Goal: Task Accomplishment & Management: Complete application form

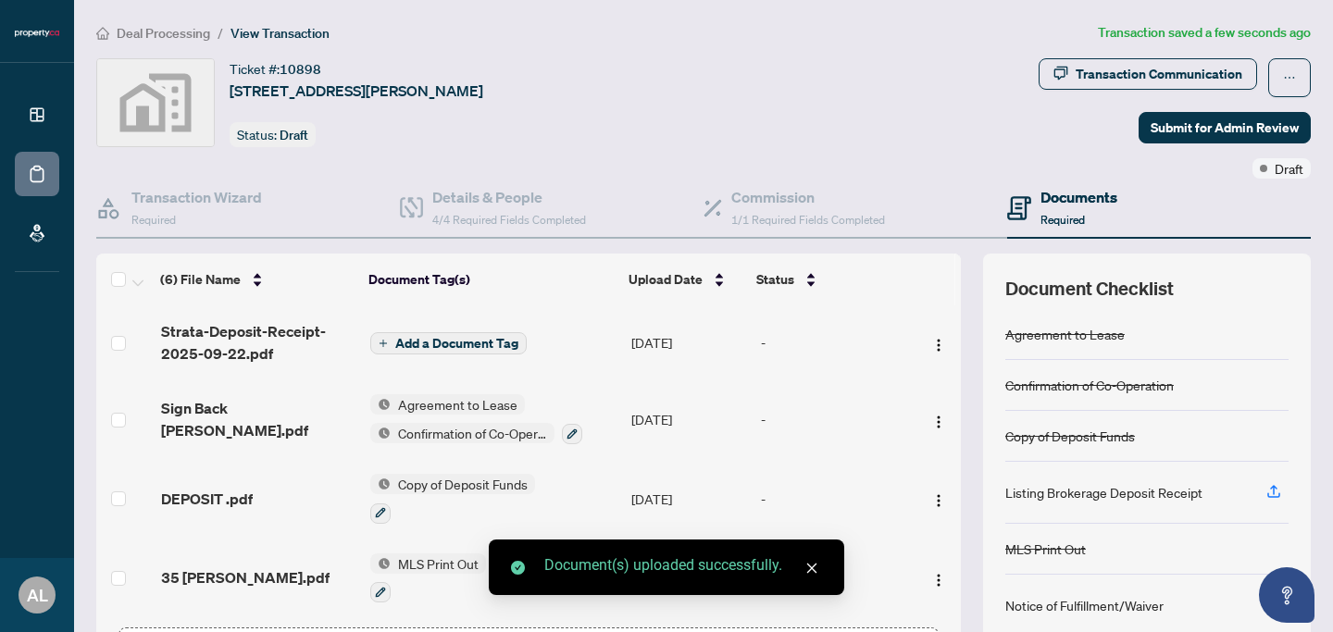
click at [410, 348] on span "Add a Document Tag" at bounding box center [456, 343] width 123 height 13
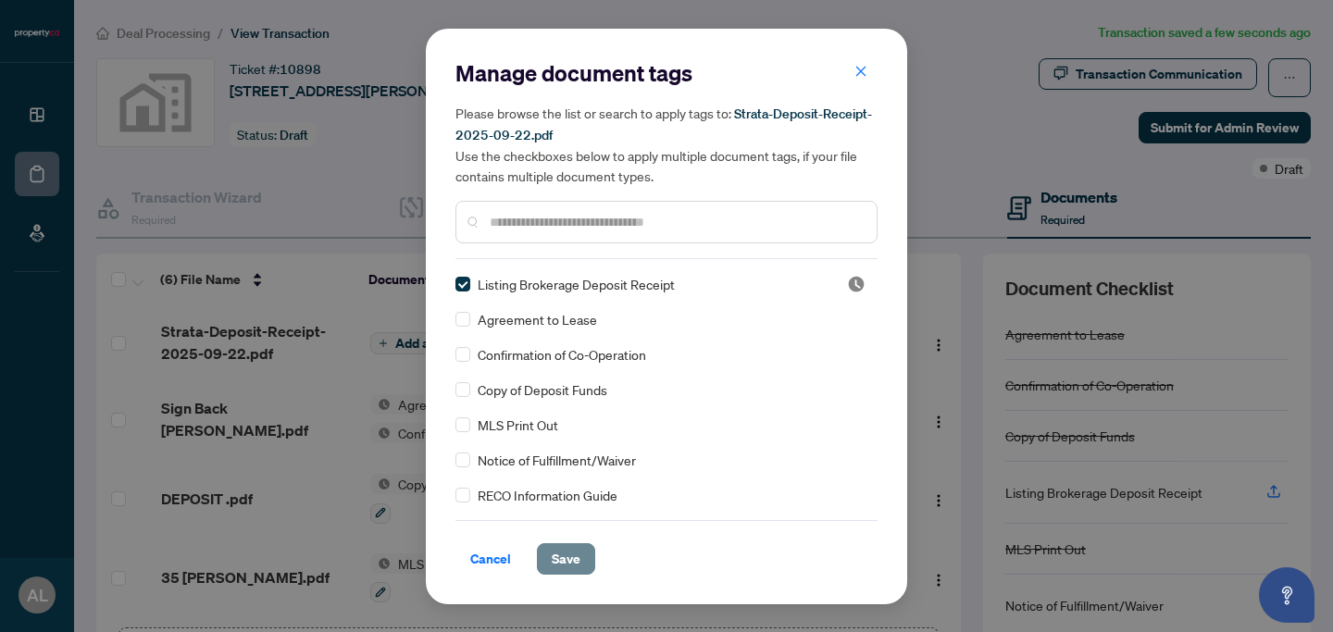
click at [558, 568] on span "Save" at bounding box center [566, 560] width 29 height 30
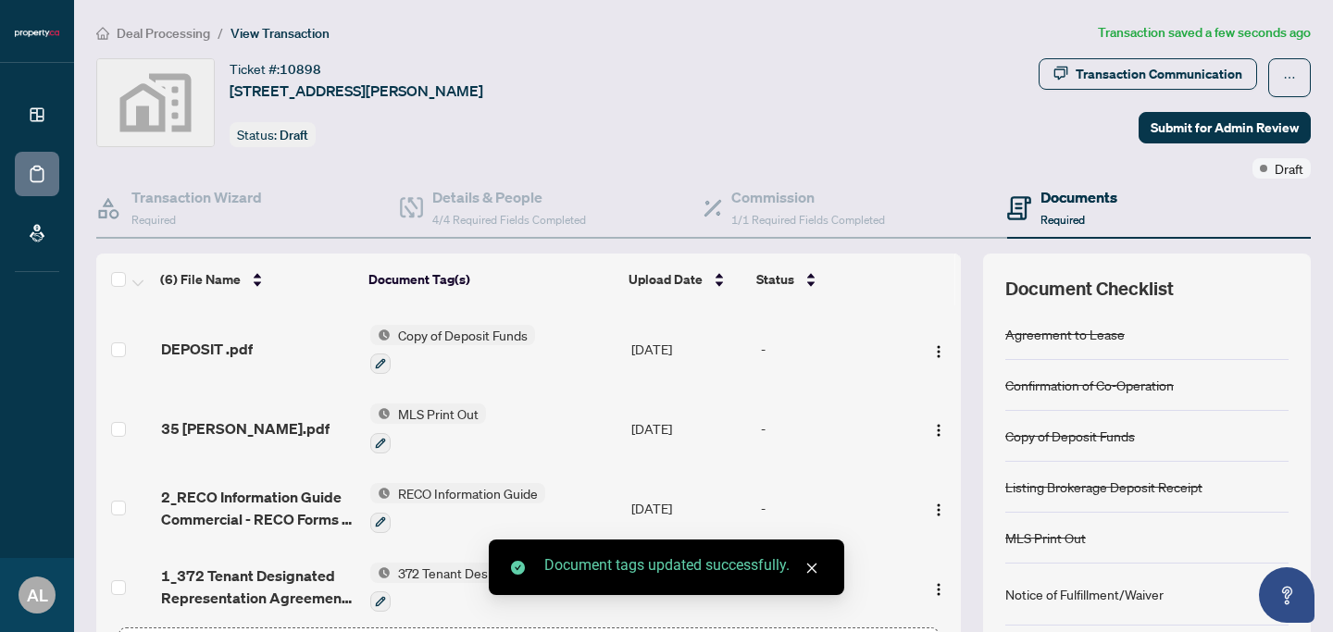
scroll to position [164, 0]
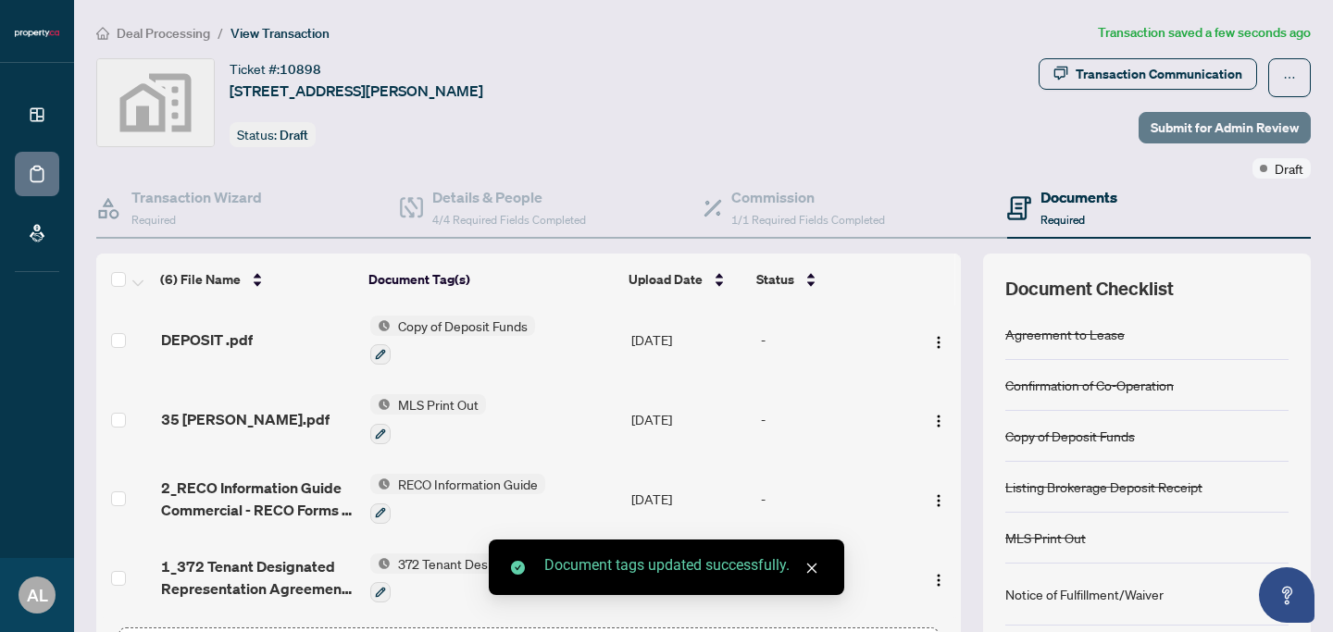
click at [1218, 131] on span "Submit for Admin Review" at bounding box center [1225, 128] width 148 height 30
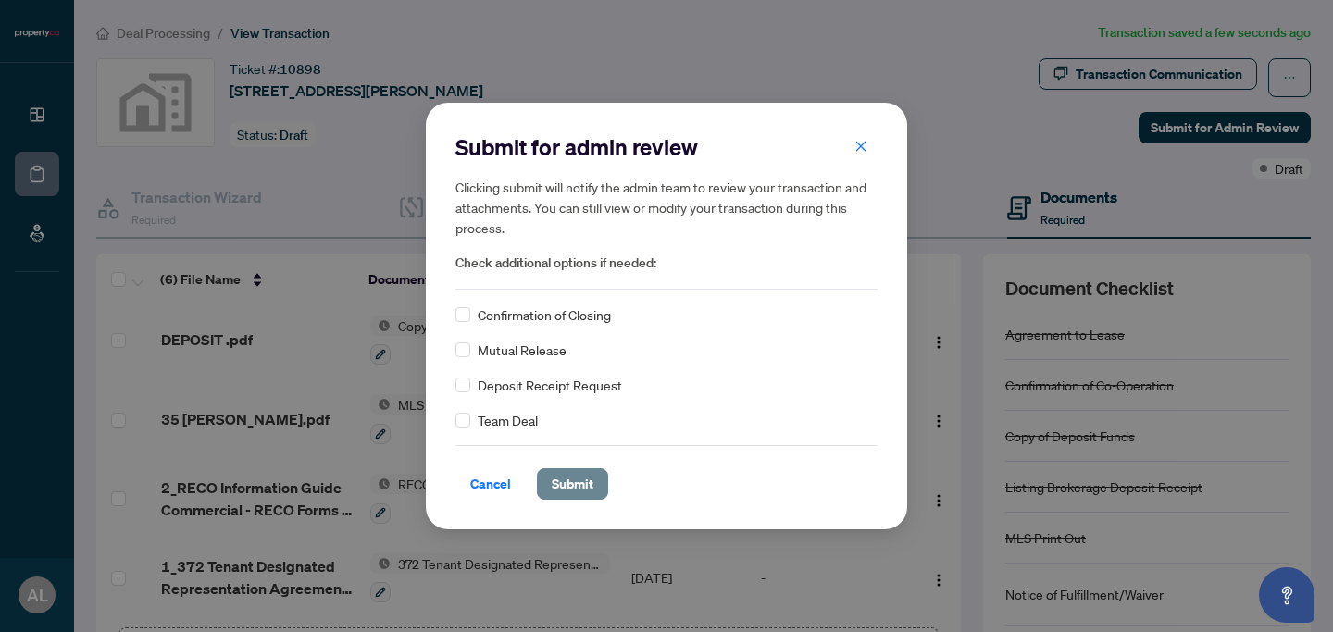
click at [582, 499] on button "Submit" at bounding box center [572, 484] width 71 height 31
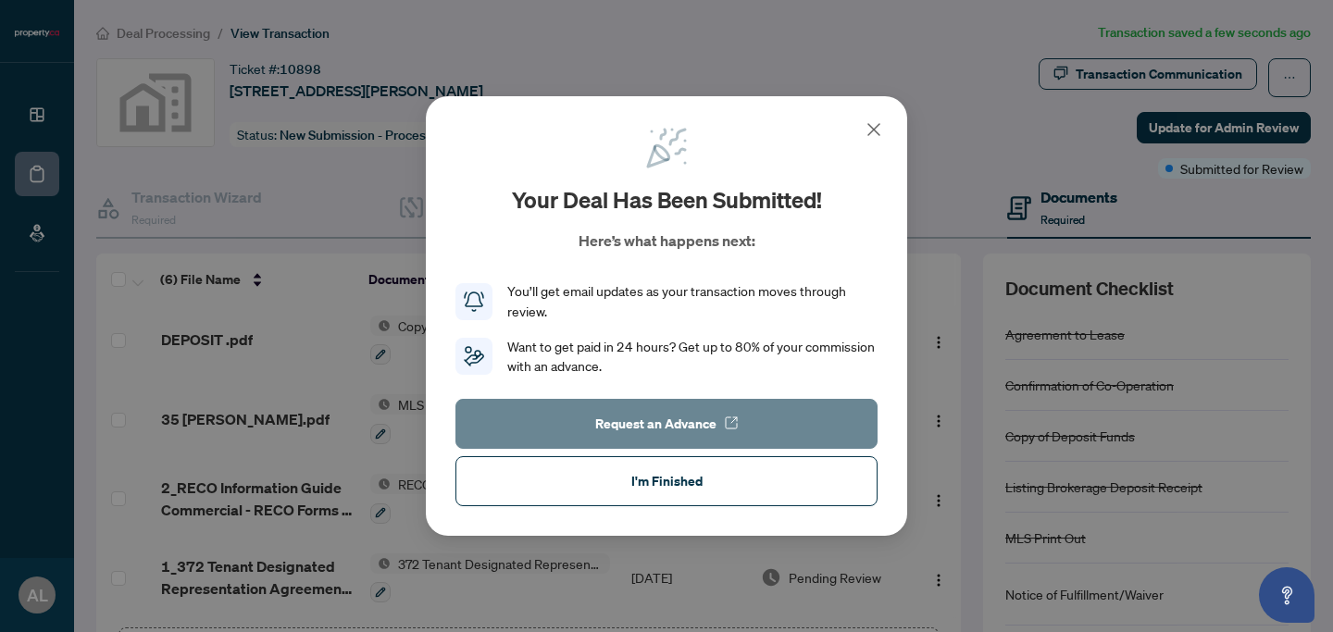
click at [654, 418] on span "Request an Advance" at bounding box center [655, 424] width 121 height 30
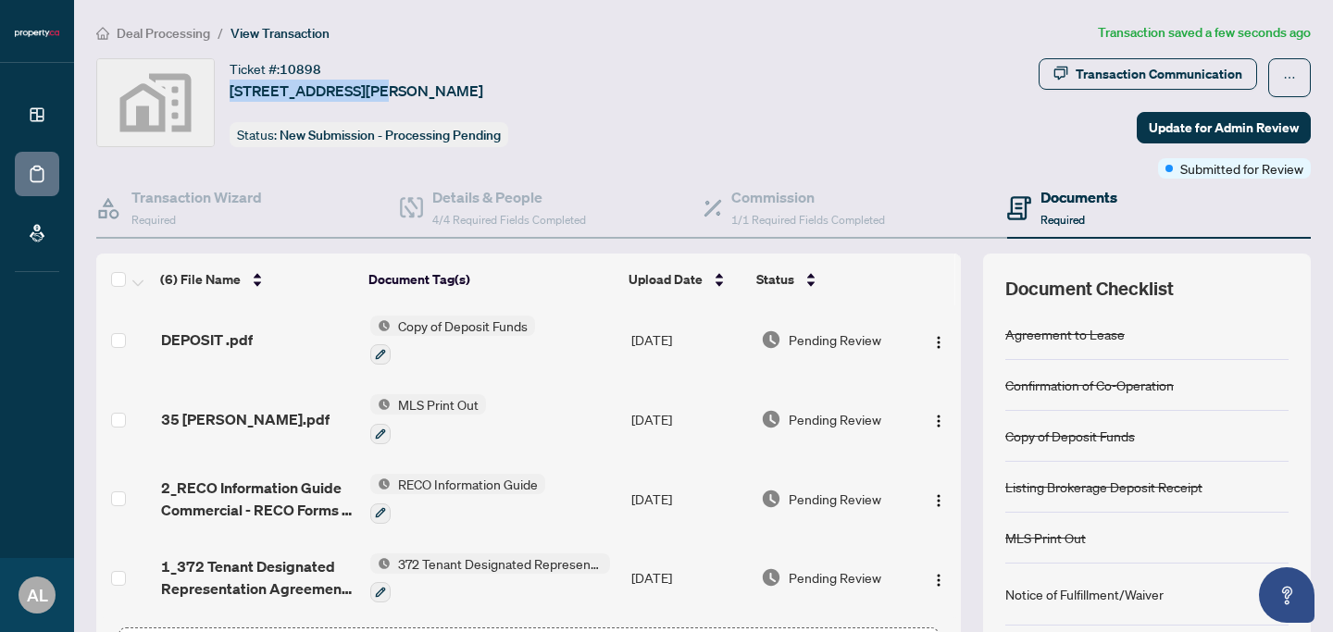
drag, startPoint x: 367, startPoint y: 92, endPoint x: 229, endPoint y: 83, distance: 138.2
click at [229, 83] on div "Ticket #: [STREET_ADDRESS][PERSON_NAME] Status: New Submission - Processing Pen…" at bounding box center [563, 102] width 935 height 89
copy span "[STREET_ADDRESS][PERSON_NAME],"
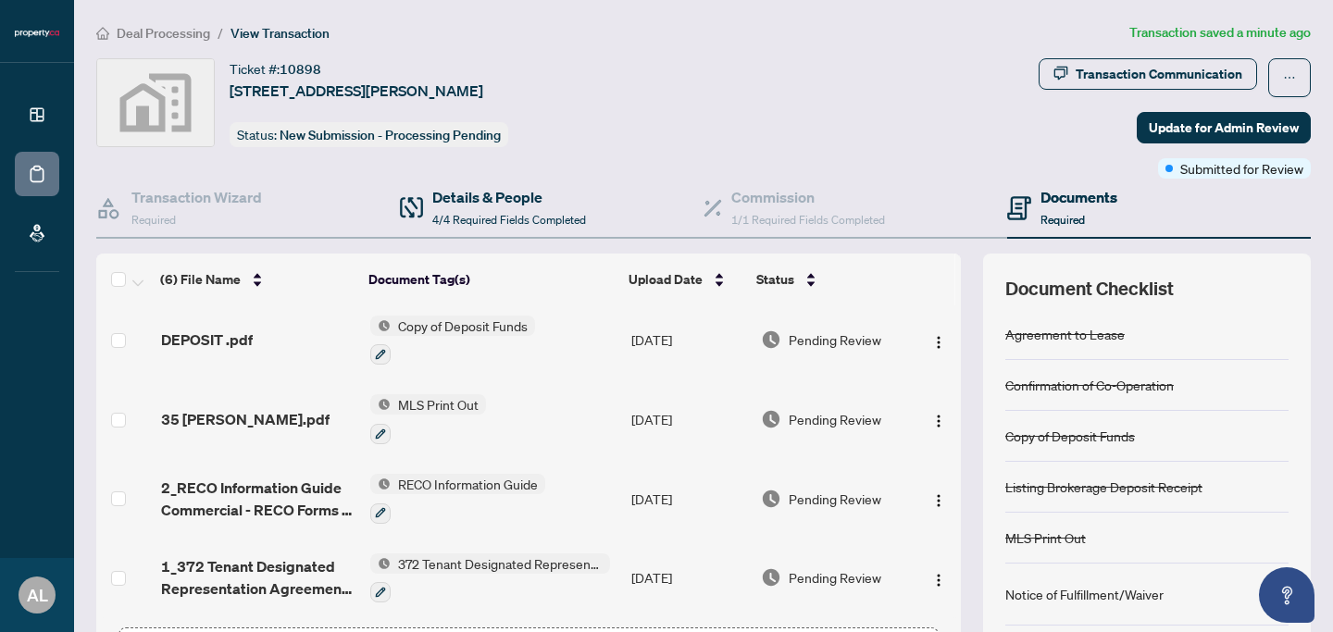
click at [695, 217] on div "Details & People 4/4 Required Fields Completed" at bounding box center [552, 209] width 304 height 60
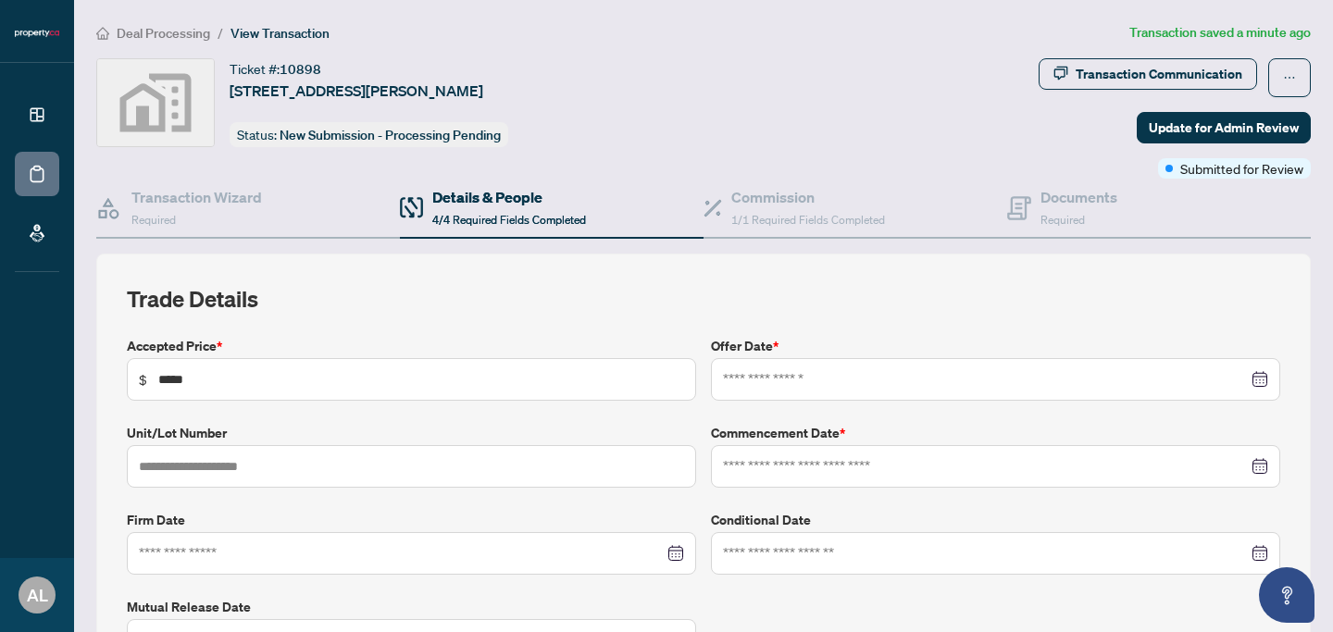
type input "**********"
click at [783, 207] on div "Commission 1/1 Required Fields Completed" at bounding box center [809, 208] width 154 height 44
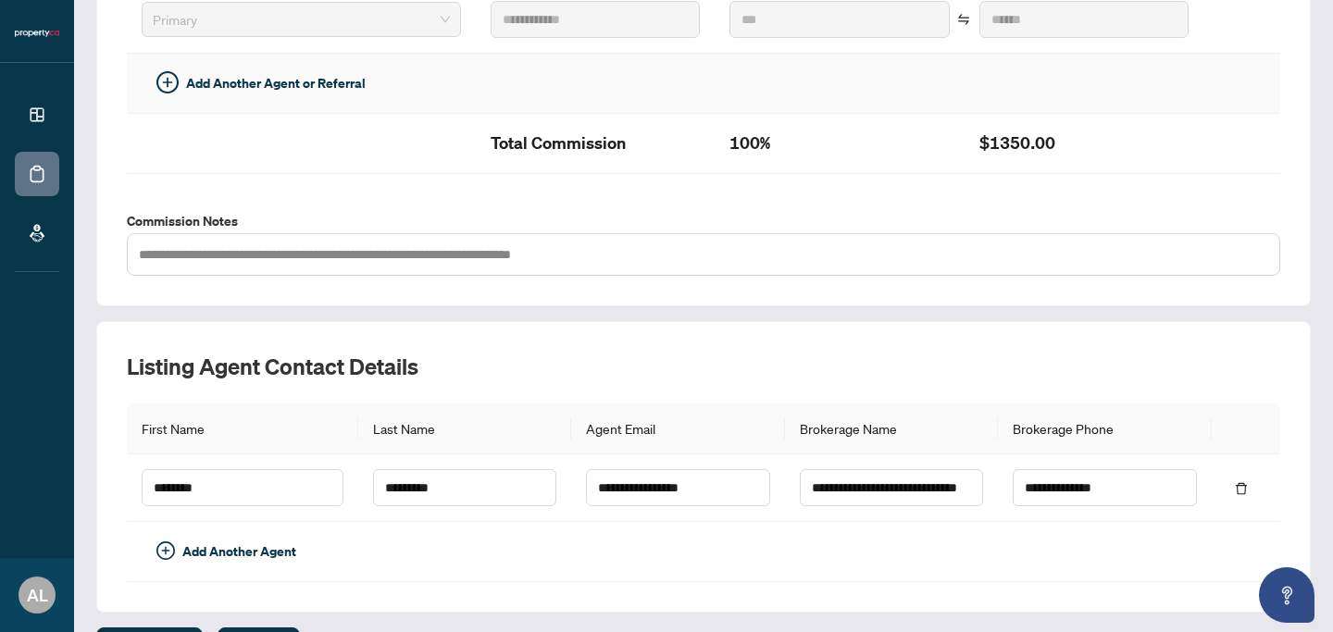
scroll to position [589, 0]
